Goal: Task Accomplishment & Management: Manage account settings

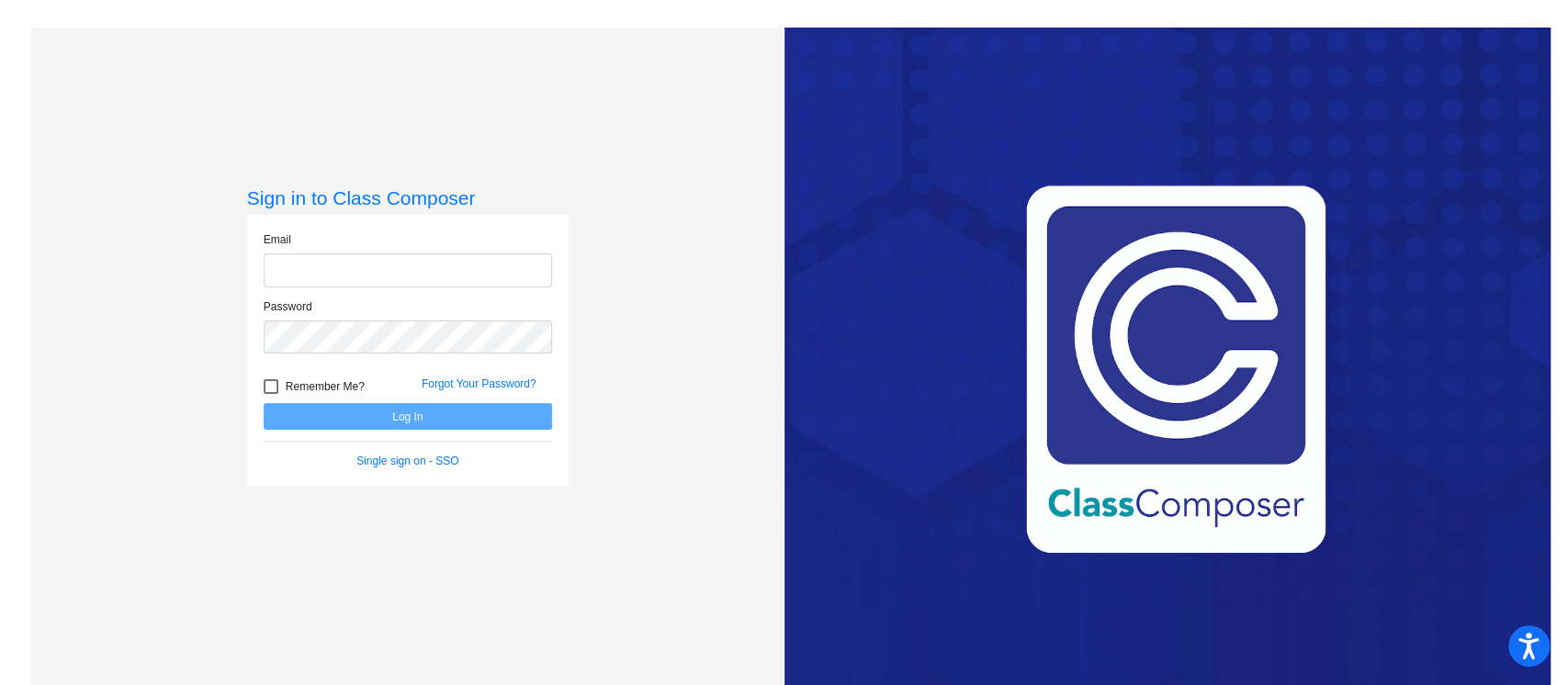
type input "[PERSON_NAME][EMAIL_ADDRESS][PERSON_NAME][DOMAIN_NAME]"
click at [346, 419] on button "Log In" at bounding box center [407, 416] width 288 height 27
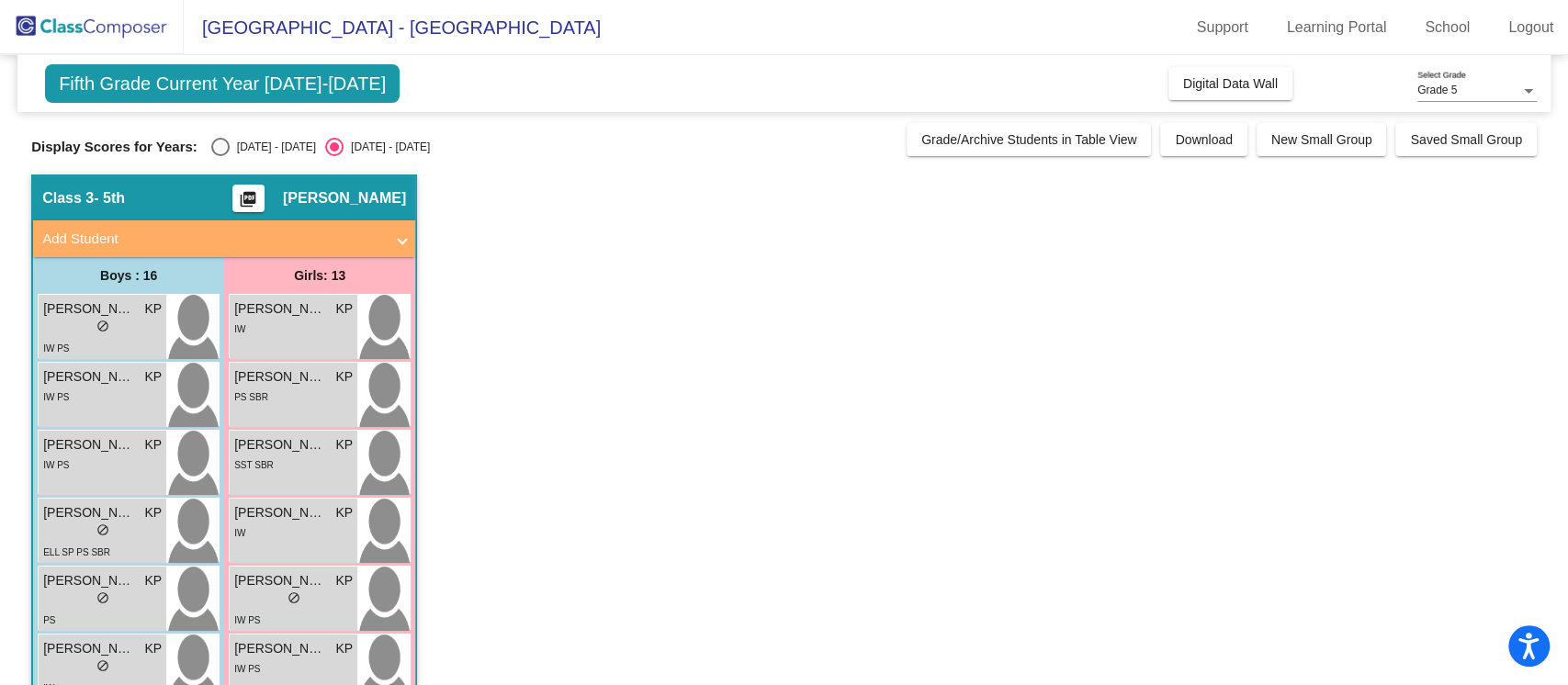
click at [216, 149] on div "Select an option" at bounding box center [220, 147] width 18 height 18
click at [219, 157] on input "[DATE] - [DATE]" at bounding box center [219, 157] width 1 height 1
radio input "true"
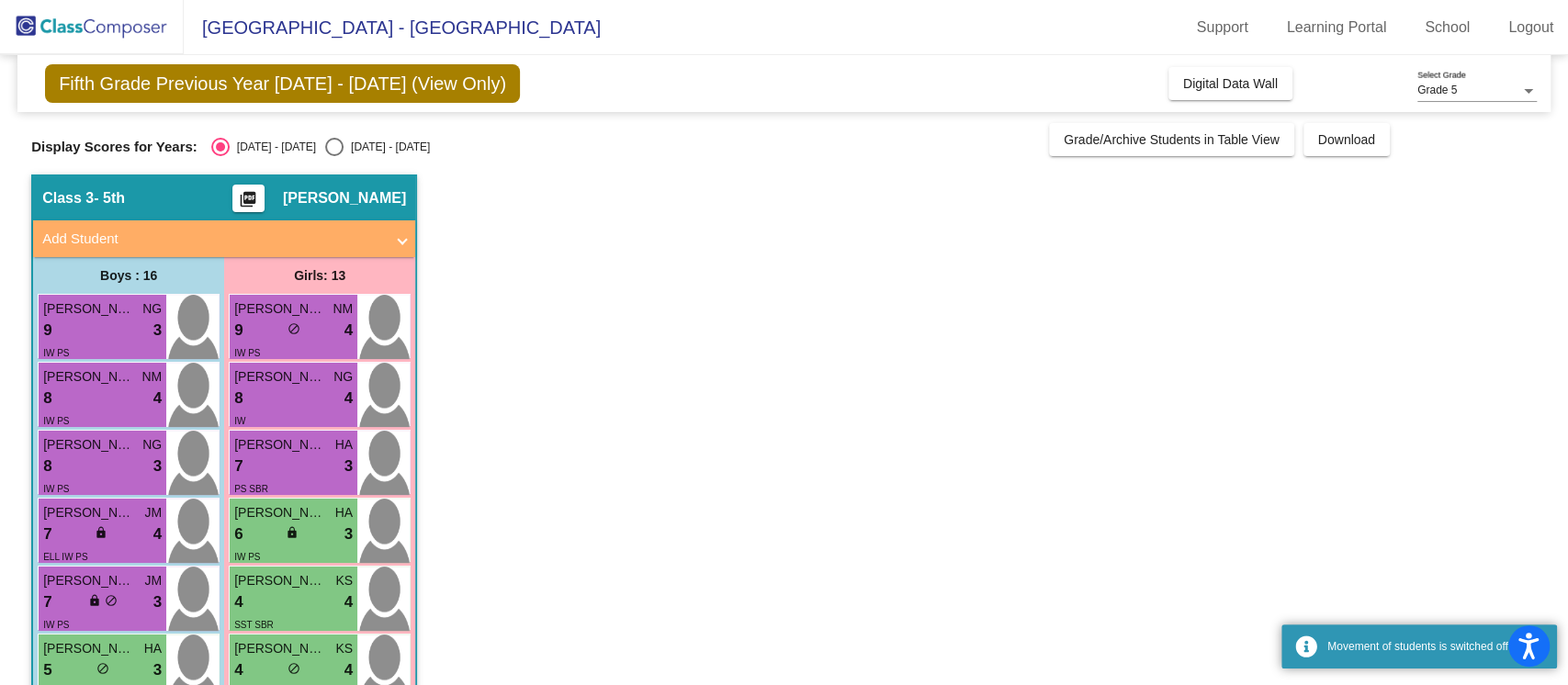
scroll to position [725, 0]
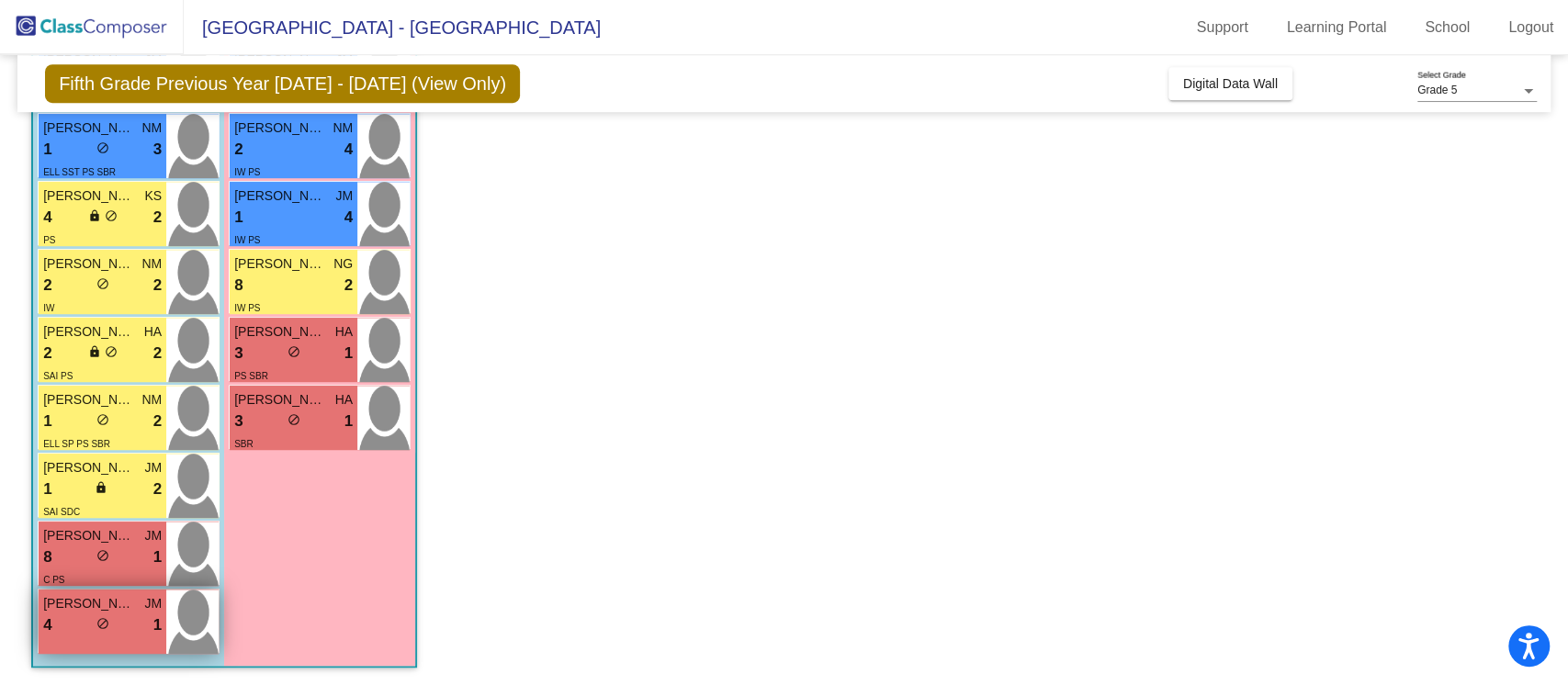
click at [76, 619] on div "4 lock do_not_disturb_alt 1" at bounding box center [102, 625] width 119 height 24
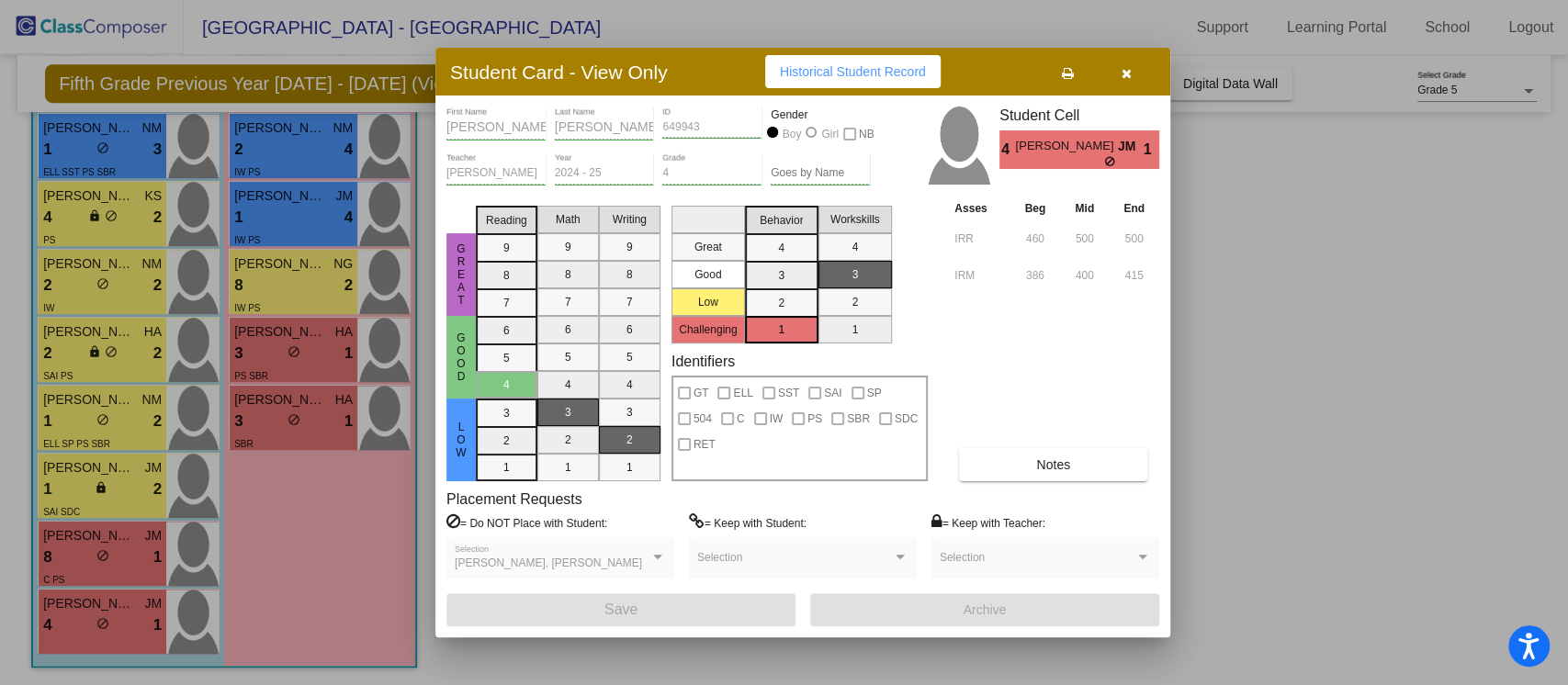
click at [1131, 74] on button "button" at bounding box center [1125, 71] width 59 height 33
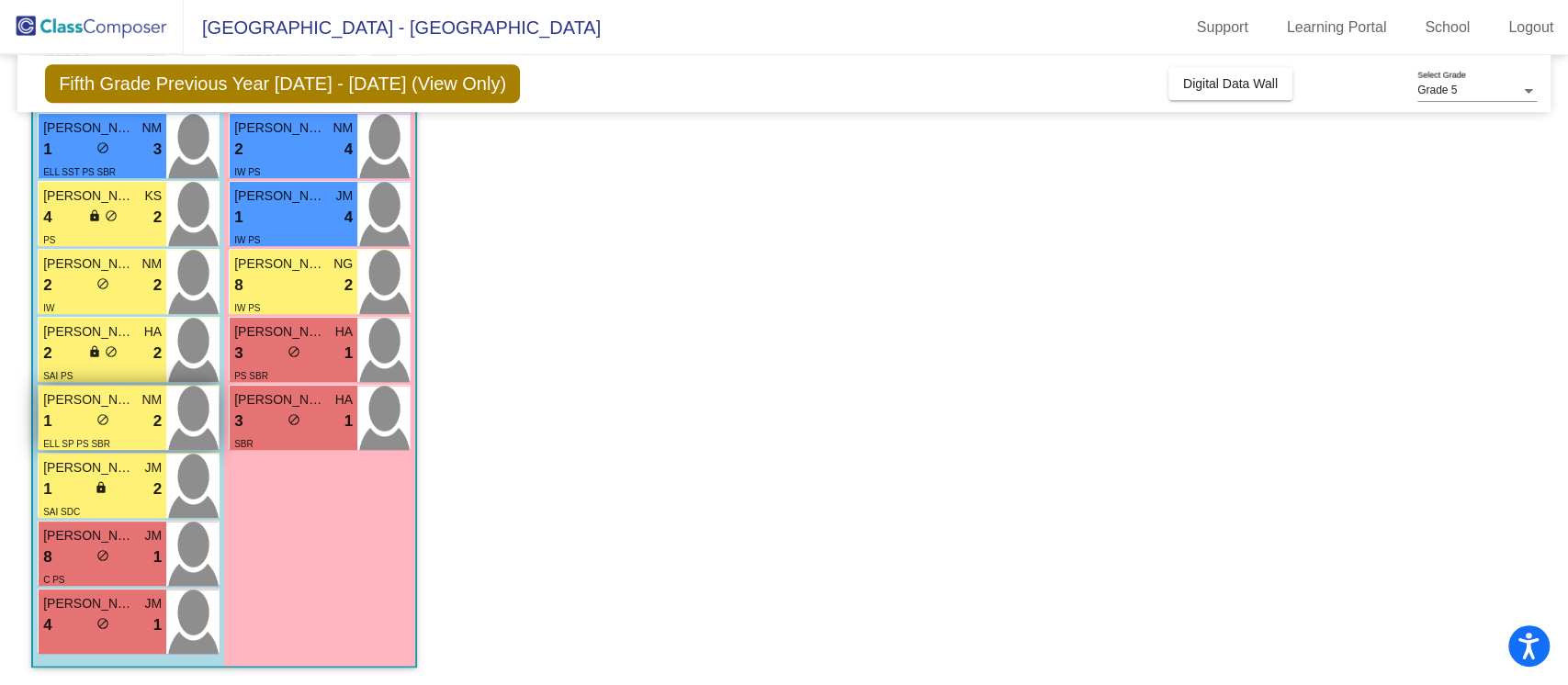
click at [125, 412] on div "1 lock do_not_disturb_alt 2" at bounding box center [102, 422] width 119 height 24
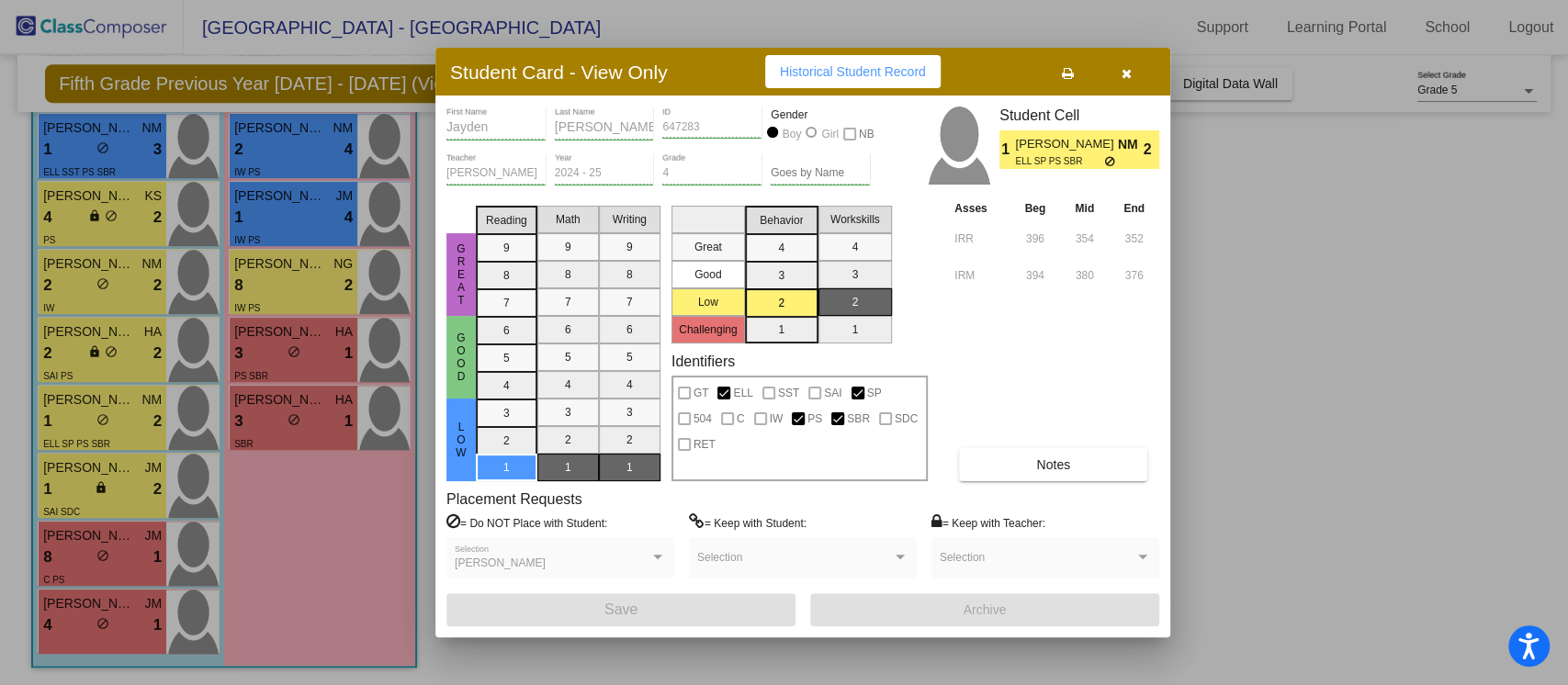
click at [996, 461] on button "Notes" at bounding box center [1052, 464] width 189 height 33
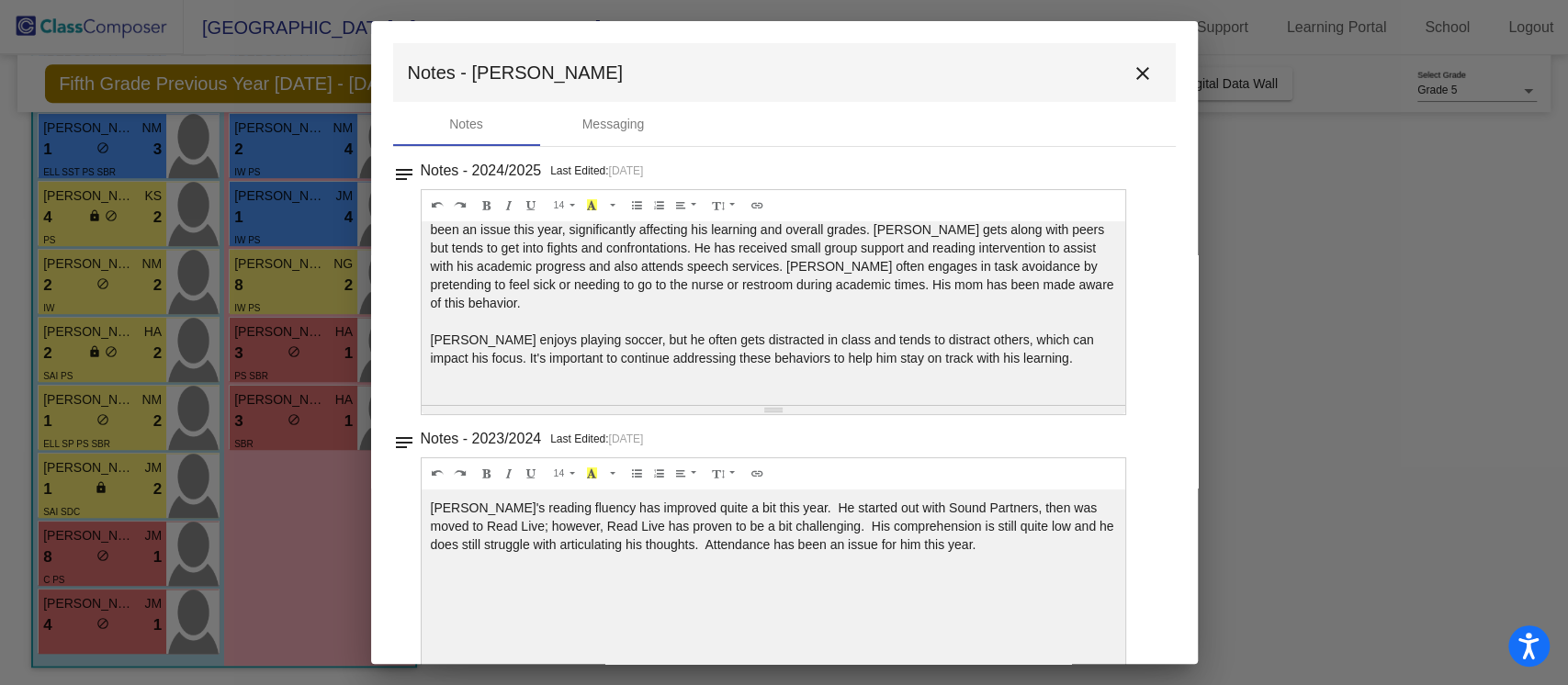
scroll to position [37, 0]
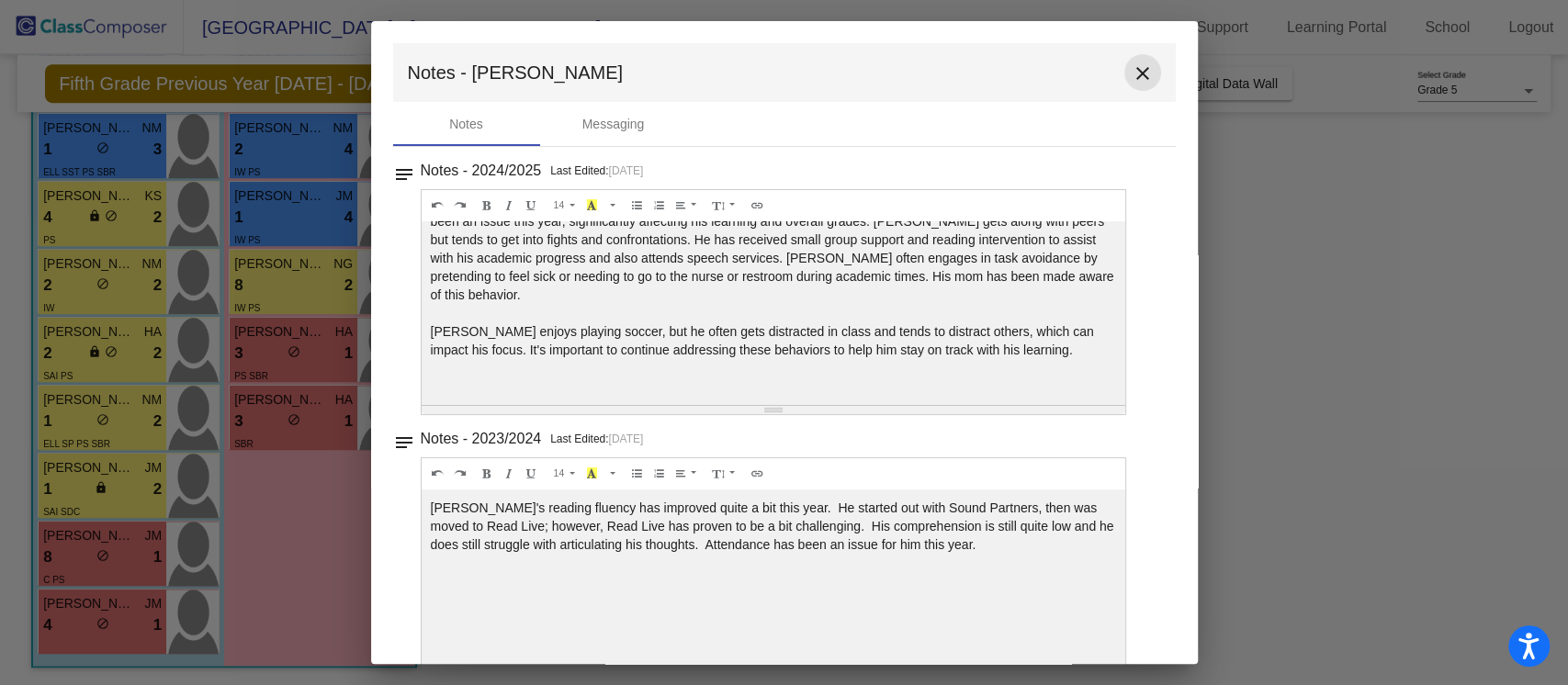
click at [1131, 75] on mat-icon "close" at bounding box center [1142, 74] width 22 height 22
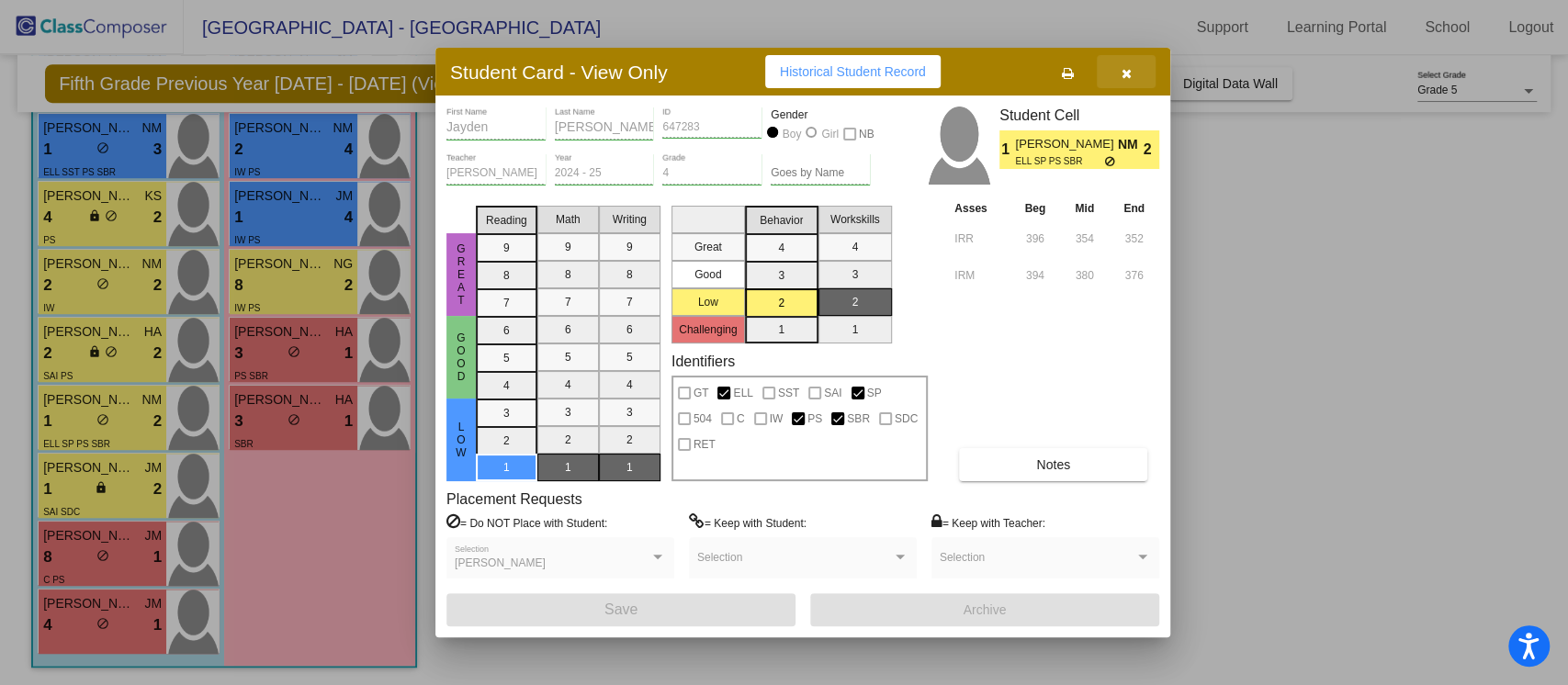
click at [1123, 73] on icon "button" at bounding box center [1126, 73] width 10 height 13
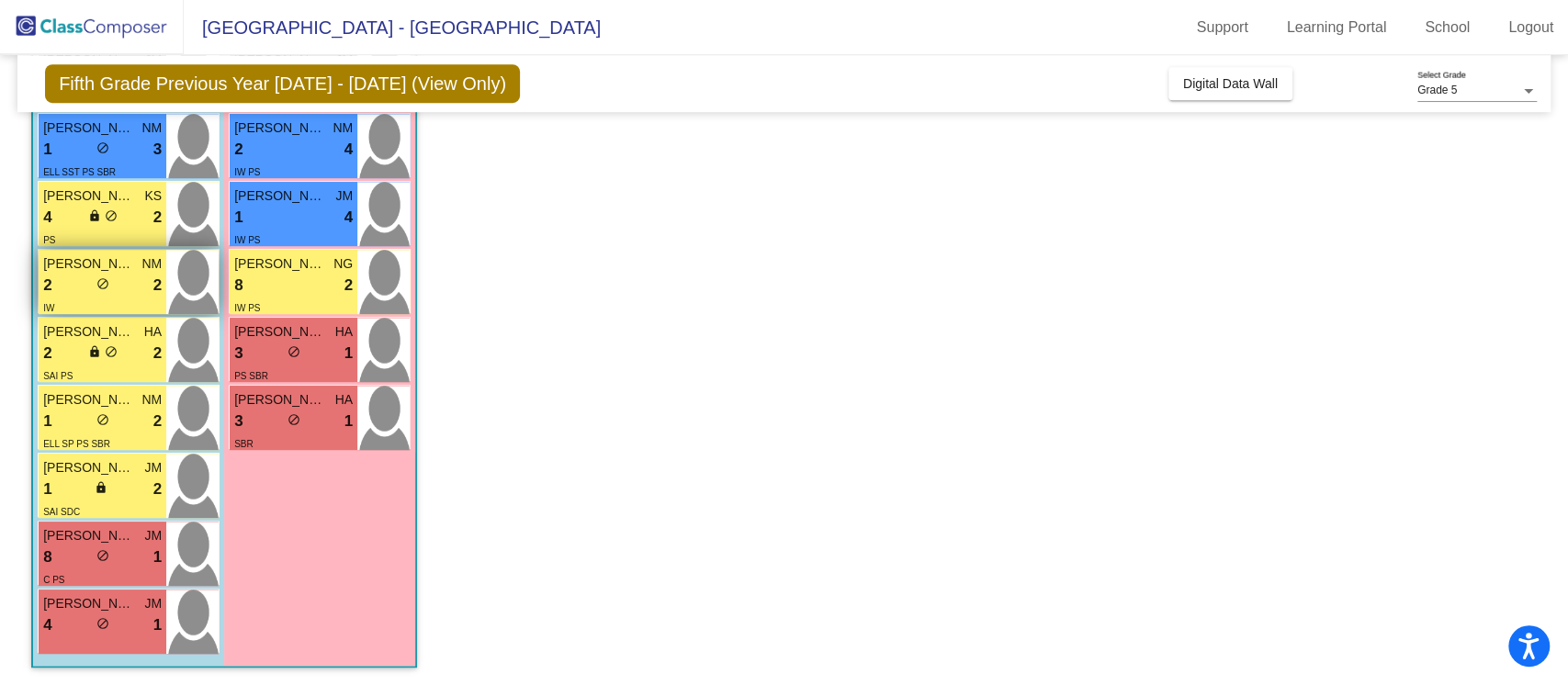
click at [133, 271] on span "[PERSON_NAME]" at bounding box center [89, 263] width 92 height 19
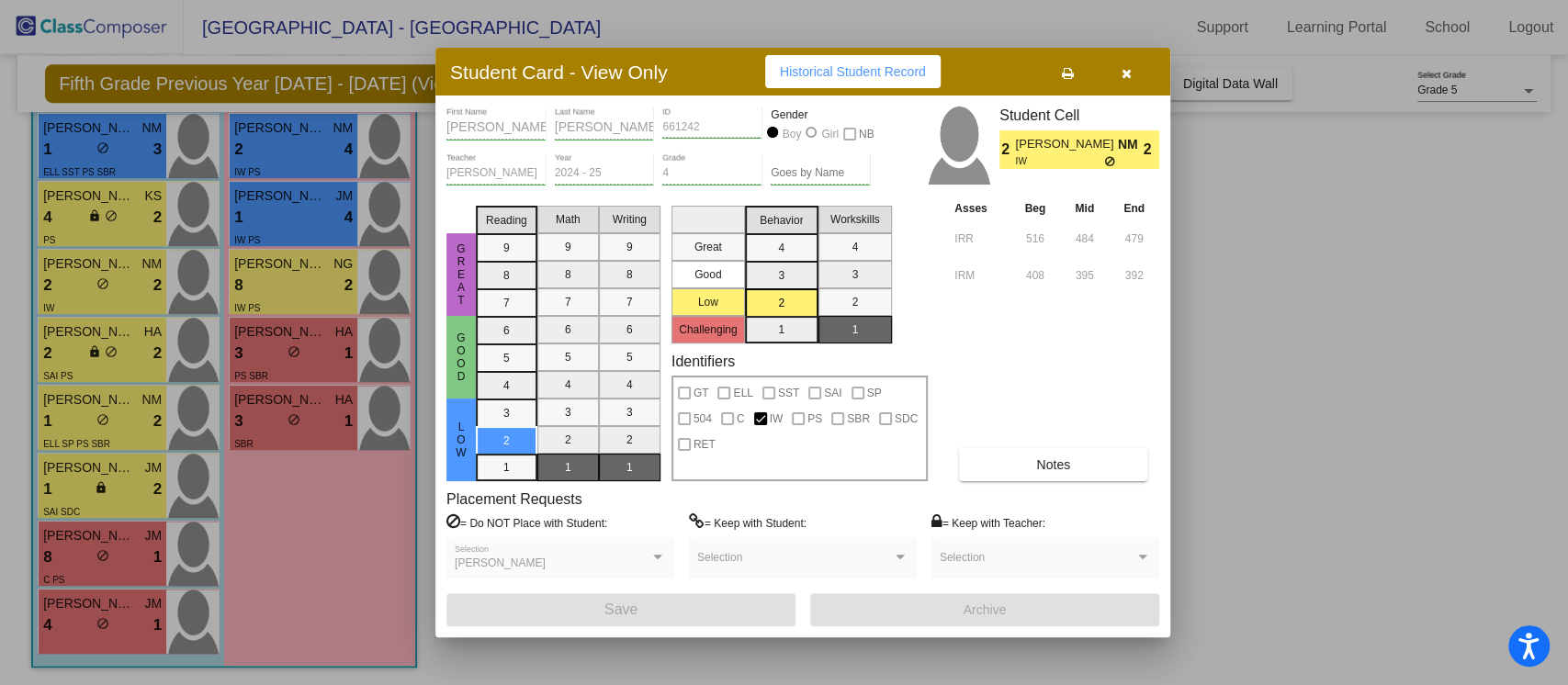
click at [1134, 64] on button "button" at bounding box center [1125, 71] width 59 height 33
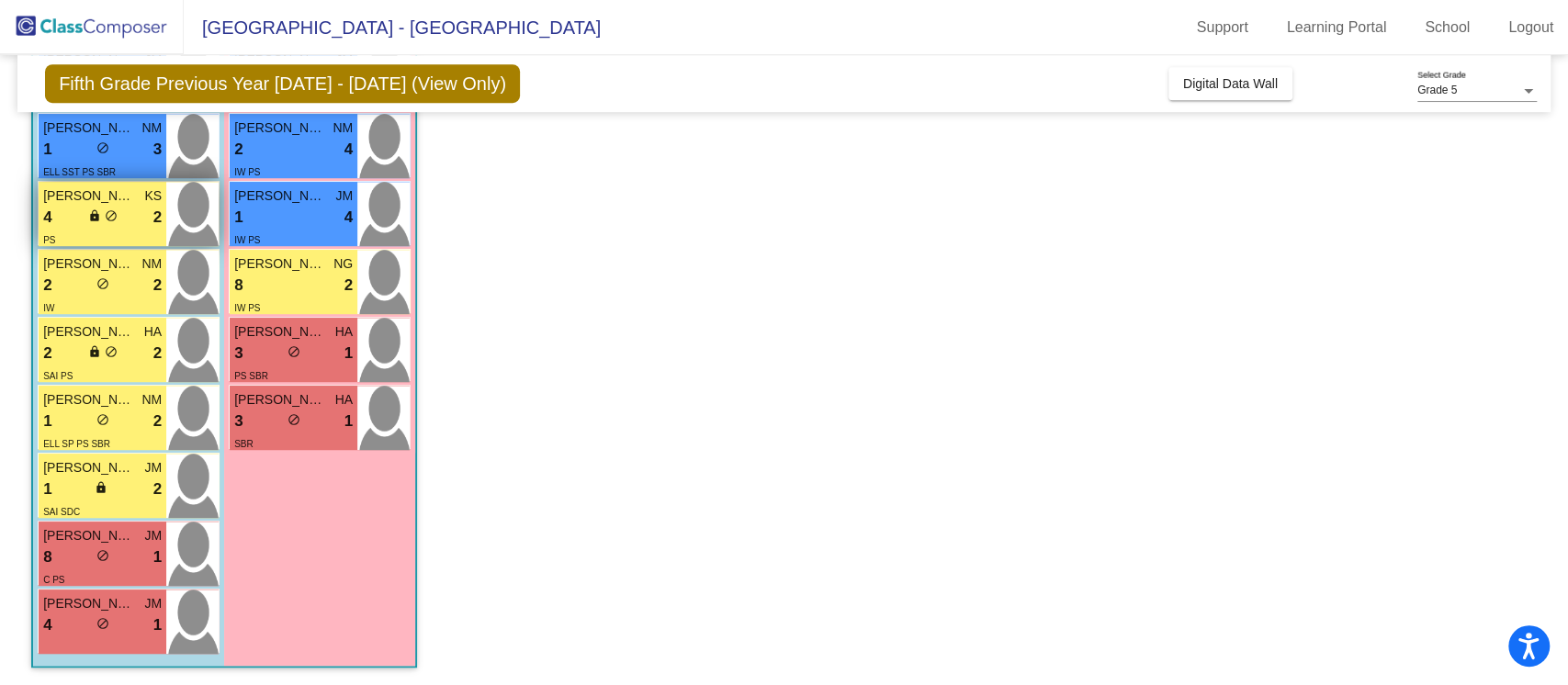
click at [140, 208] on div "4 lock do_not_disturb_alt 2" at bounding box center [102, 217] width 119 height 24
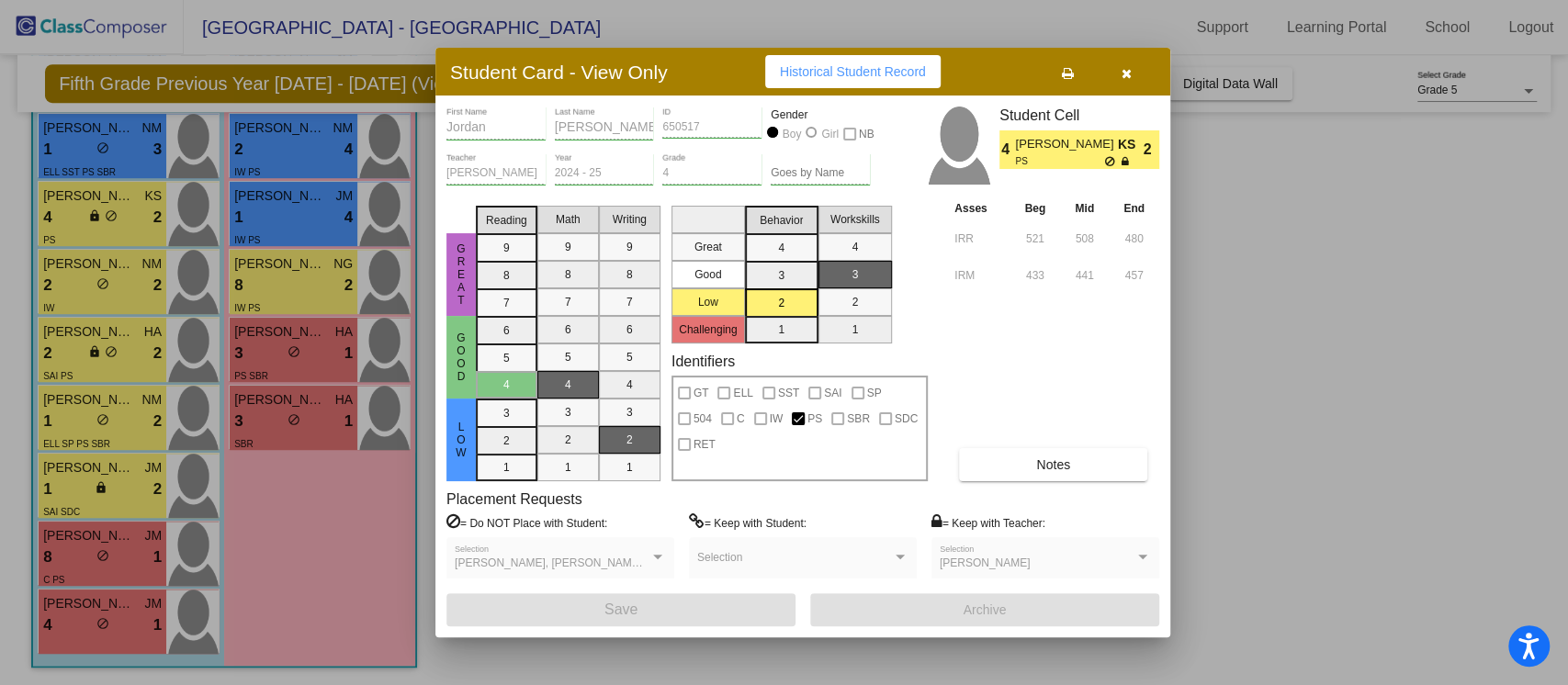
click at [1119, 64] on button "button" at bounding box center [1125, 71] width 59 height 33
